Goal: Task Accomplishment & Management: Manage account settings

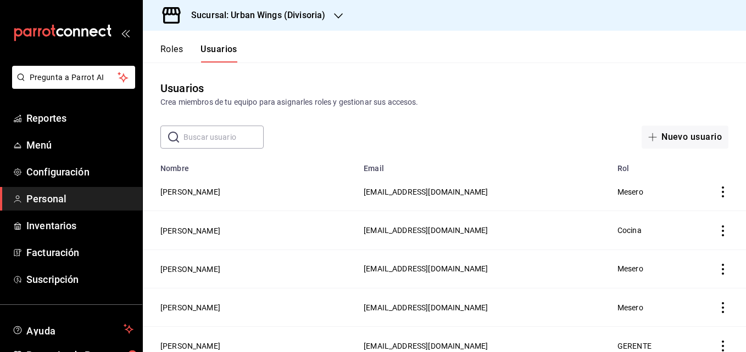
scroll to position [467, 0]
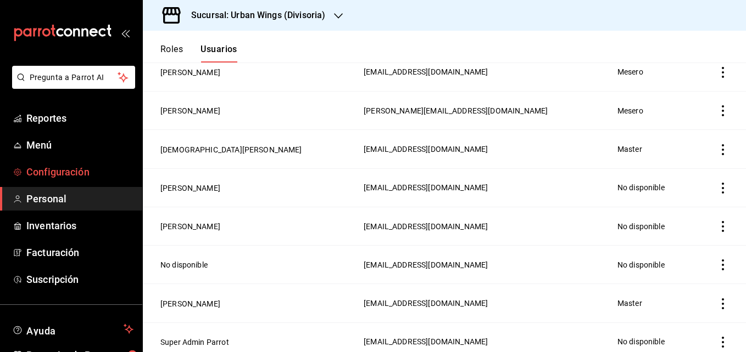
click at [98, 180] on link "Configuración" at bounding box center [71, 172] width 142 height 24
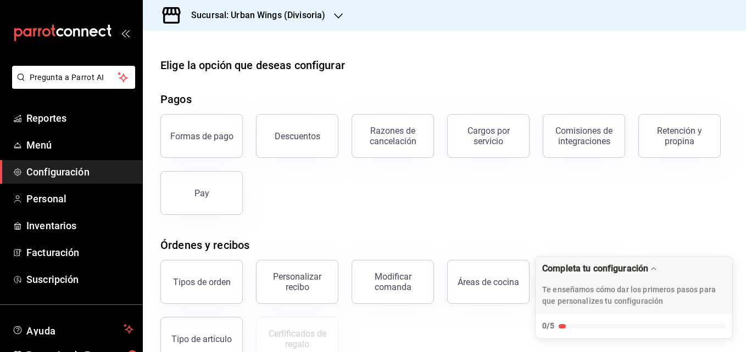
scroll to position [204, 0]
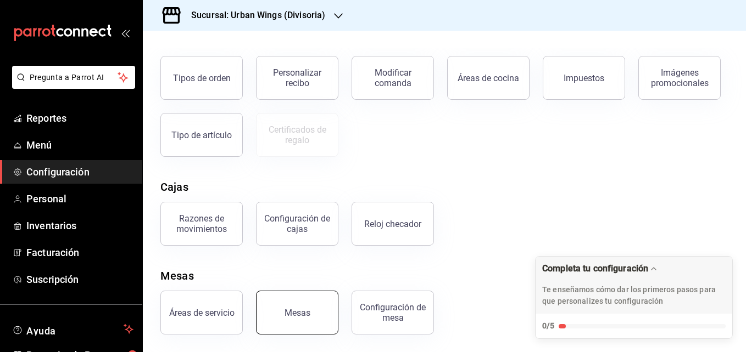
click at [270, 302] on button "Mesas" at bounding box center [297, 313] width 82 height 44
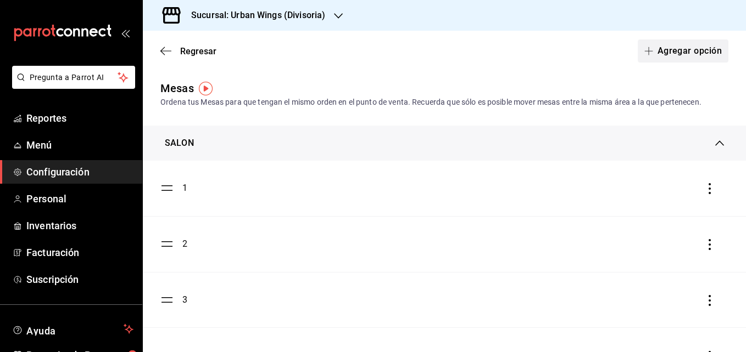
click at [683, 59] on button "Agregar opción" at bounding box center [682, 51] width 91 height 23
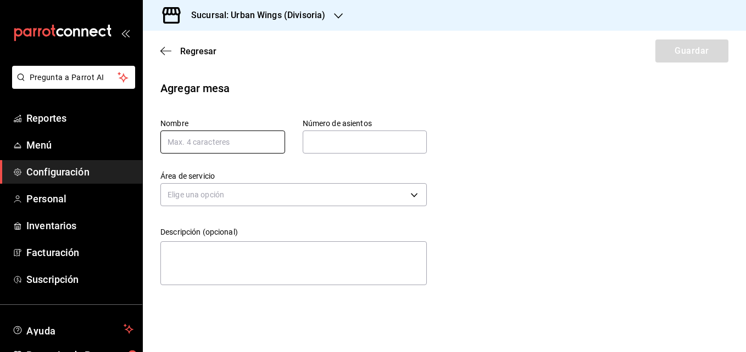
click at [255, 145] on input "text" at bounding box center [222, 142] width 125 height 23
type input "28"
click at [371, 133] on input "text" at bounding box center [364, 142] width 125 height 22
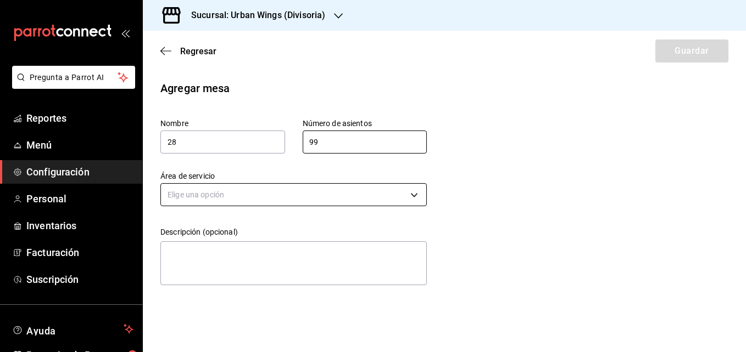
type input "99"
click at [405, 203] on body "Pregunta a Parrot AI Reportes Menú Configuración Personal Inventarios Facturaci…" at bounding box center [373, 176] width 746 height 352
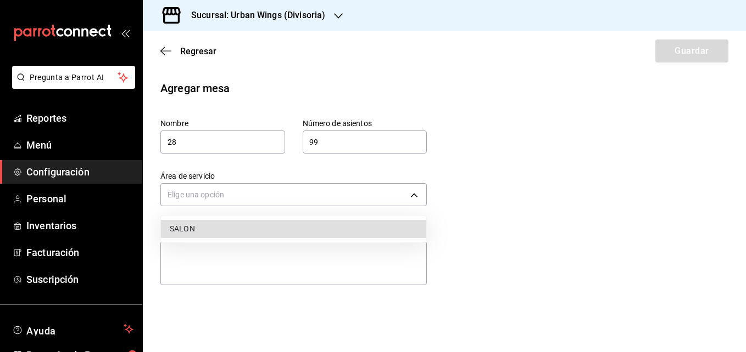
click at [198, 232] on li "SALON" at bounding box center [293, 229] width 265 height 18
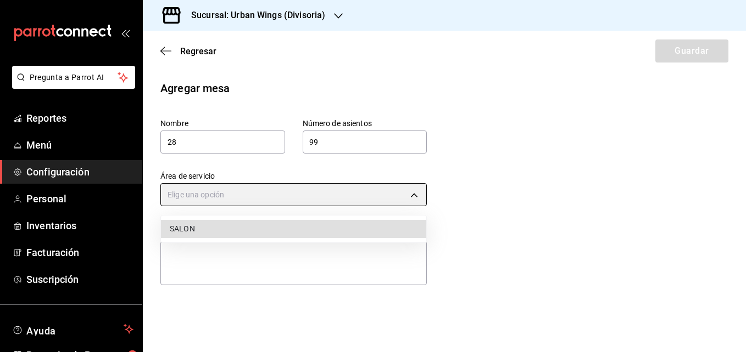
type input "9b4621e1-6a9a-4eaa-9680-d181aa9cb65e"
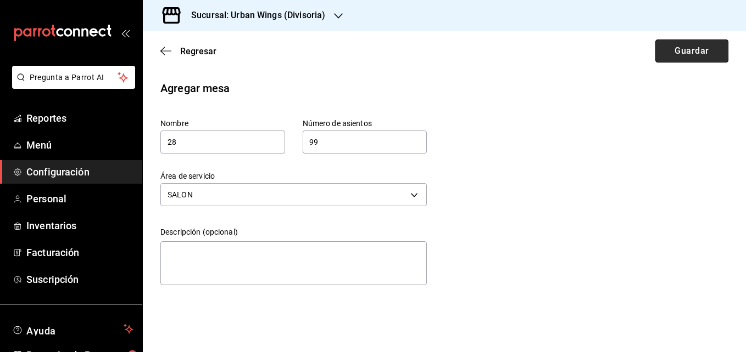
click at [699, 60] on button "Guardar" at bounding box center [691, 51] width 73 height 23
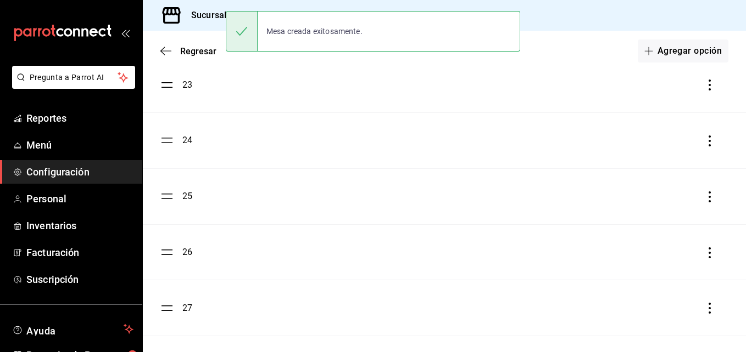
scroll to position [1390, 0]
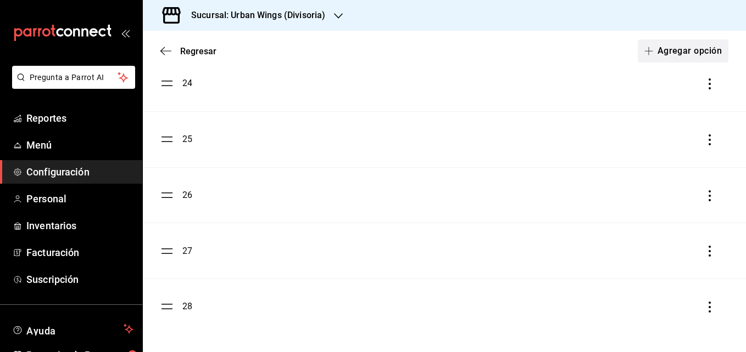
click at [686, 46] on button "Agregar opción" at bounding box center [682, 51] width 91 height 23
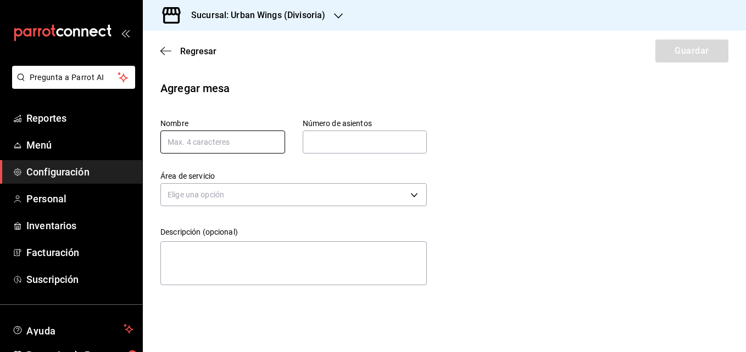
click at [237, 146] on input "text" at bounding box center [222, 142] width 125 height 23
type input "29"
click at [339, 144] on input "text" at bounding box center [364, 142] width 125 height 22
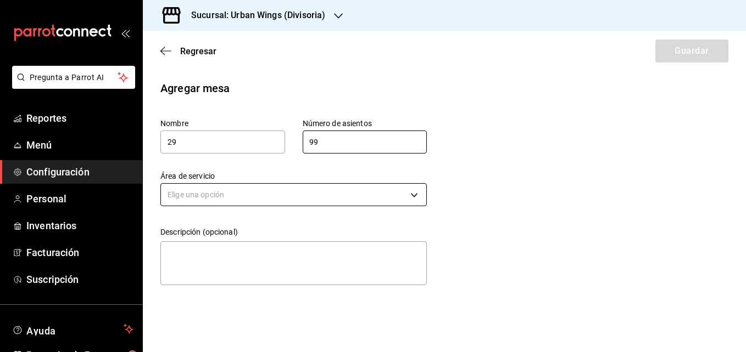
type input "99"
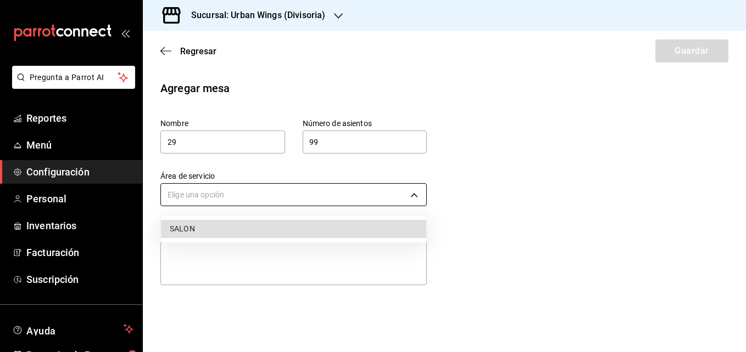
click at [349, 197] on body "Pregunta a Parrot AI Reportes Menú Configuración Personal Inventarios Facturaci…" at bounding box center [373, 176] width 746 height 352
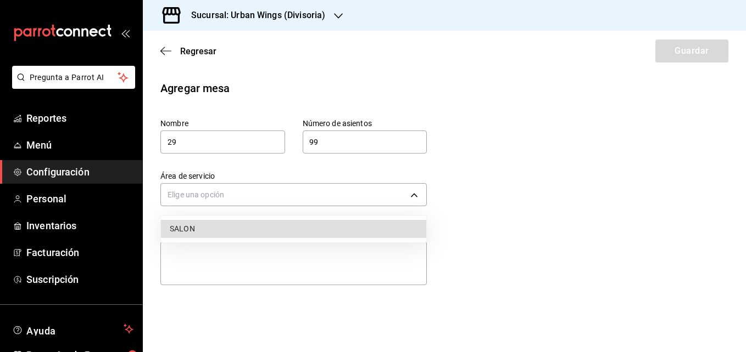
click at [261, 233] on li "SALON" at bounding box center [293, 229] width 265 height 18
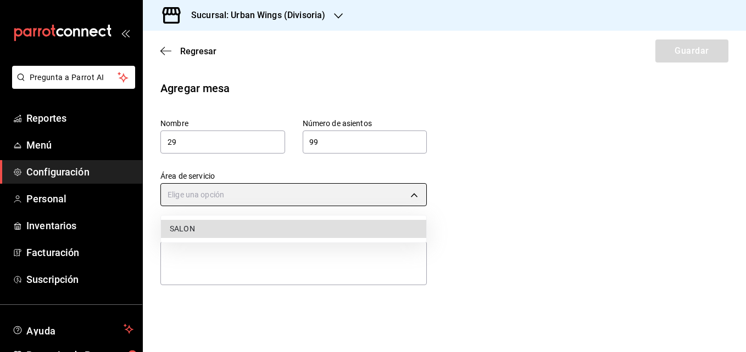
type input "9b4621e1-6a9a-4eaa-9680-d181aa9cb65e"
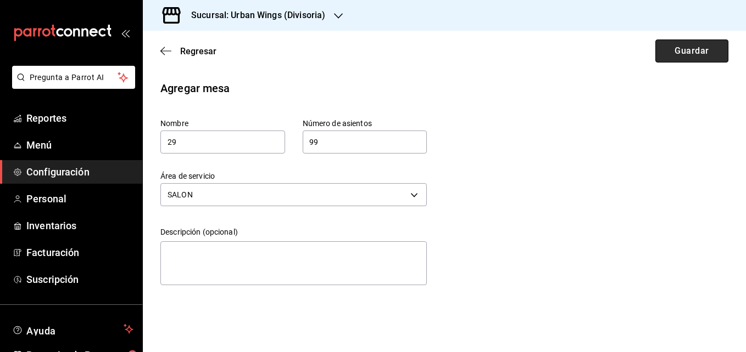
click at [710, 54] on button "Guardar" at bounding box center [691, 51] width 73 height 23
